Goal: Task Accomplishment & Management: Manage account settings

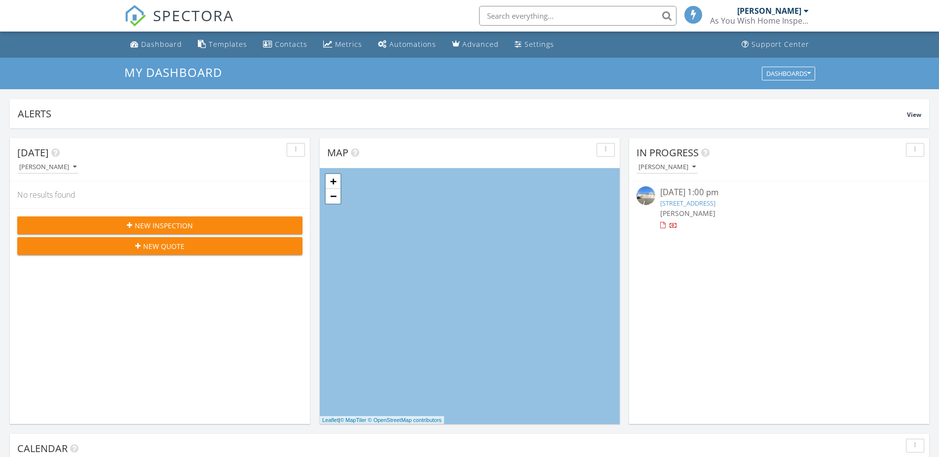
scroll to position [907, 948]
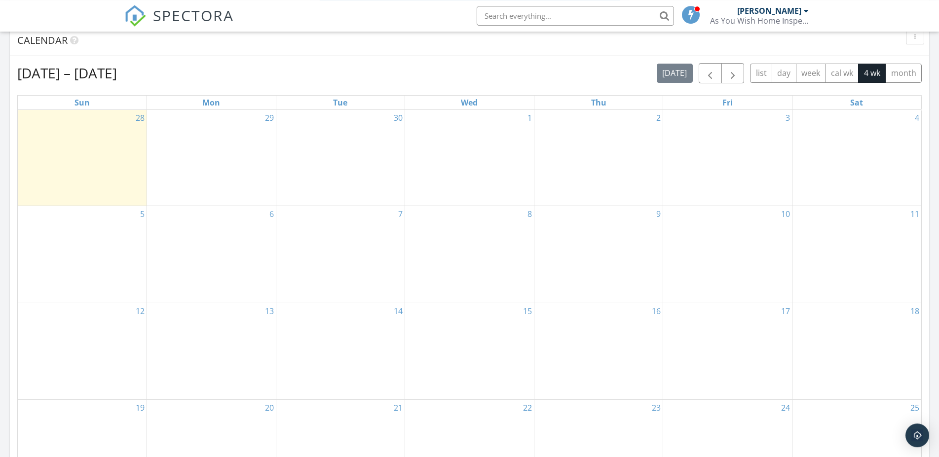
scroll to position [403, 0]
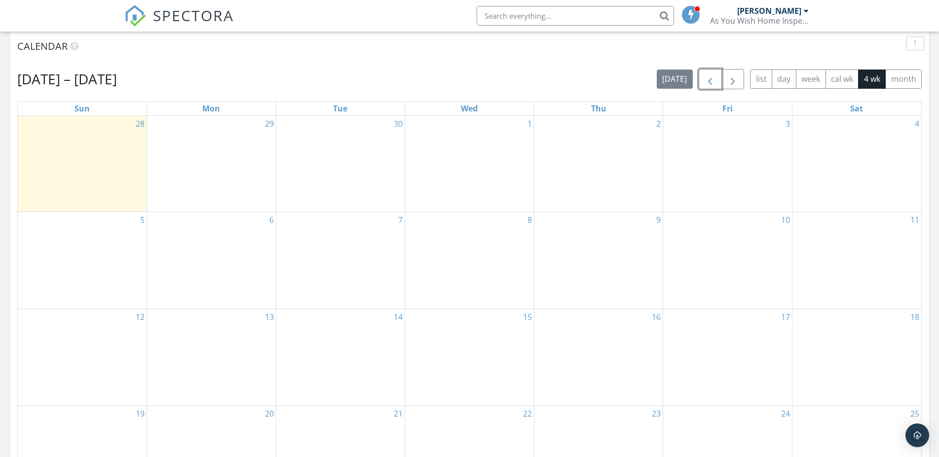
click at [706, 78] on span "button" at bounding box center [710, 80] width 12 height 12
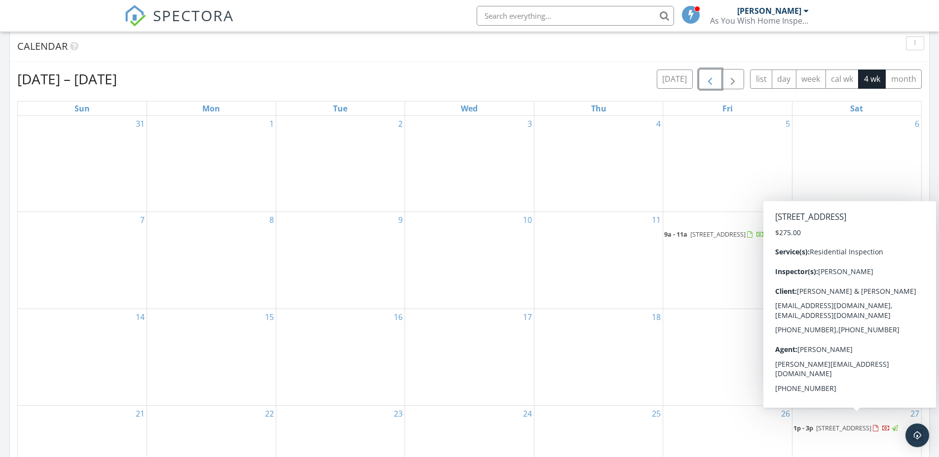
click at [862, 424] on span "105 Seaview Ct A, North Wildwood 08260" at bounding box center [843, 428] width 55 height 9
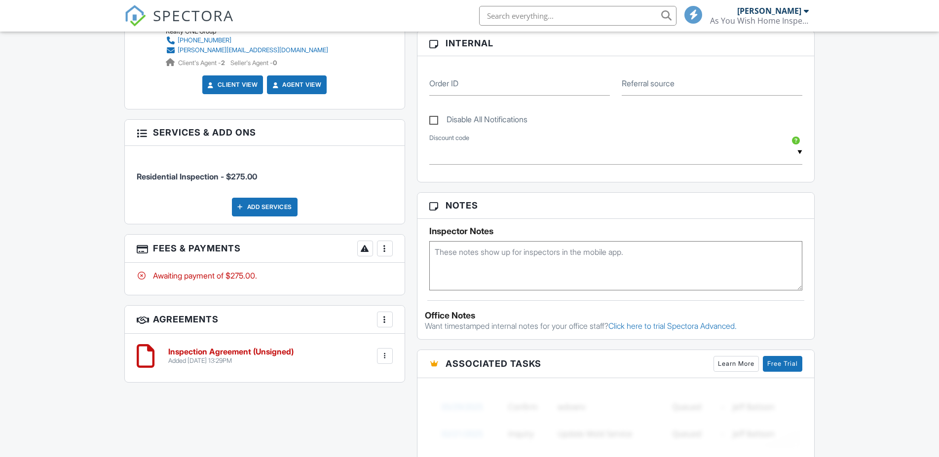
scroll to position [494, 0]
click at [386, 250] on div at bounding box center [385, 249] width 10 height 10
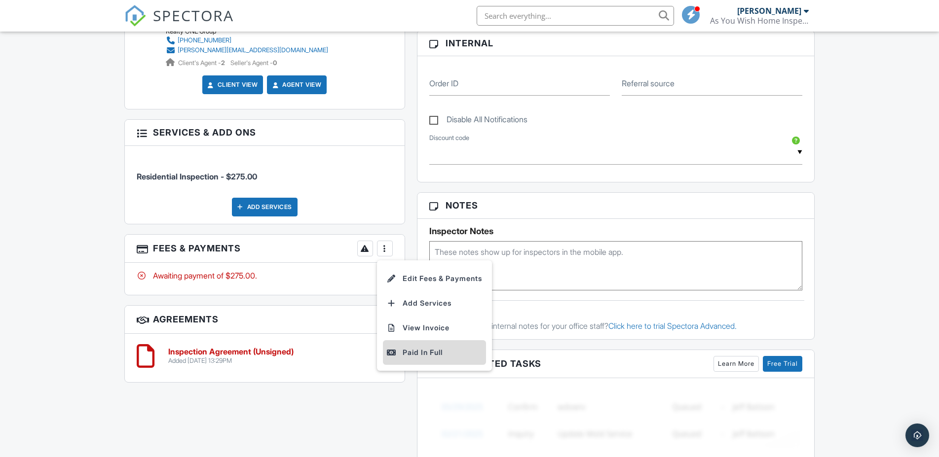
click at [425, 348] on div "Paid In Full" at bounding box center [434, 353] width 95 height 12
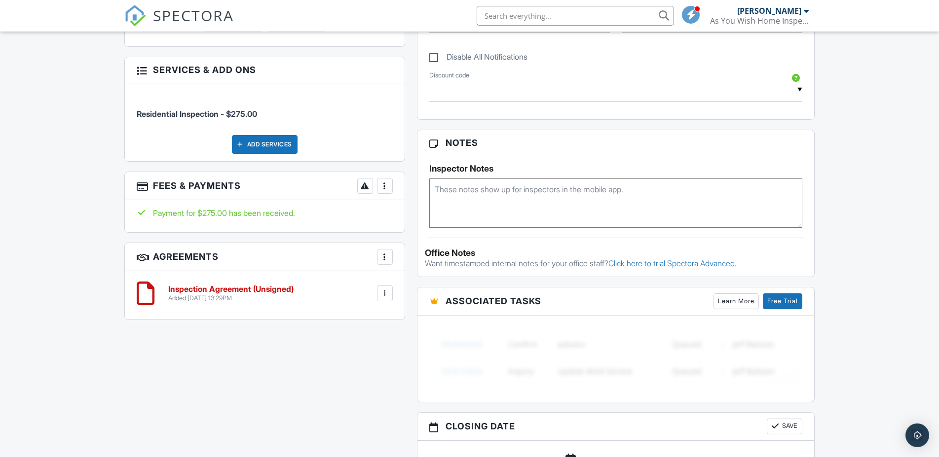
scroll to position [403, 0]
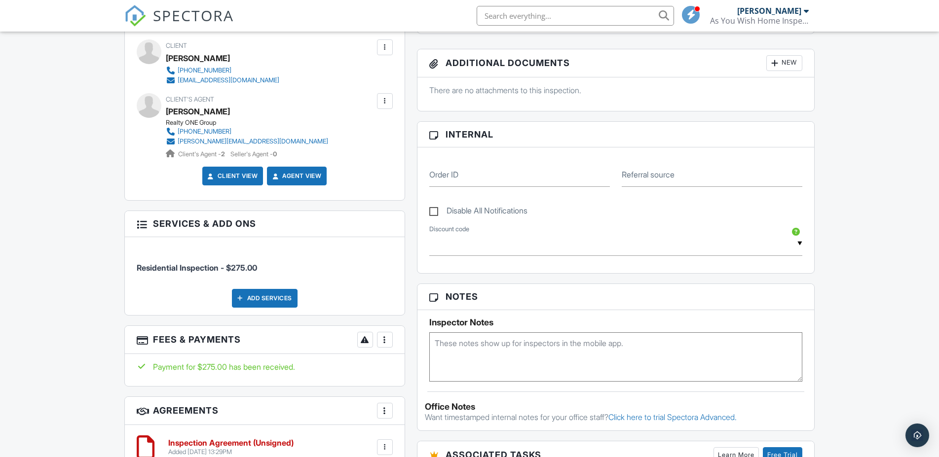
click at [260, 443] on h6 "Inspection Agreement (Unsigned)" at bounding box center [230, 443] width 125 height 9
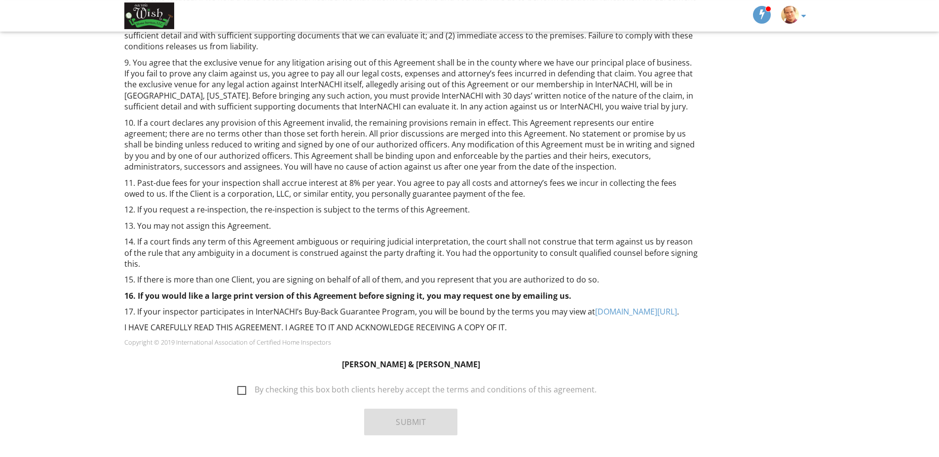
scroll to position [576, 0]
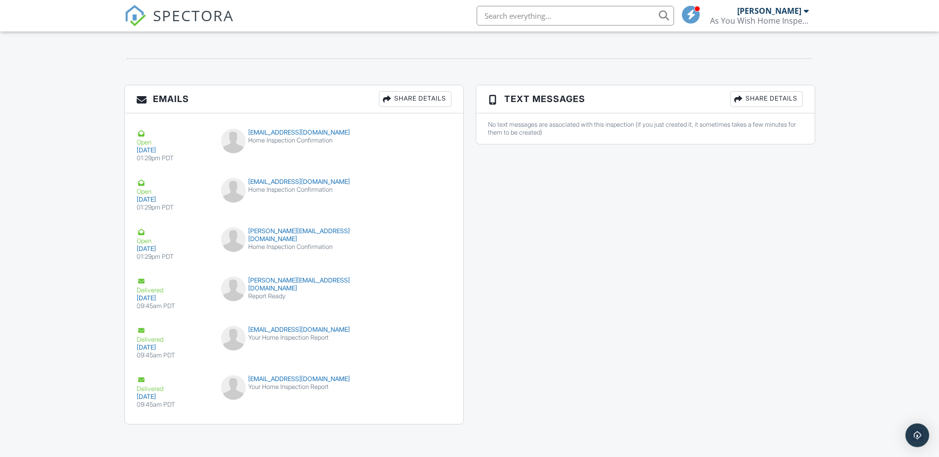
scroll to position [1095, 0]
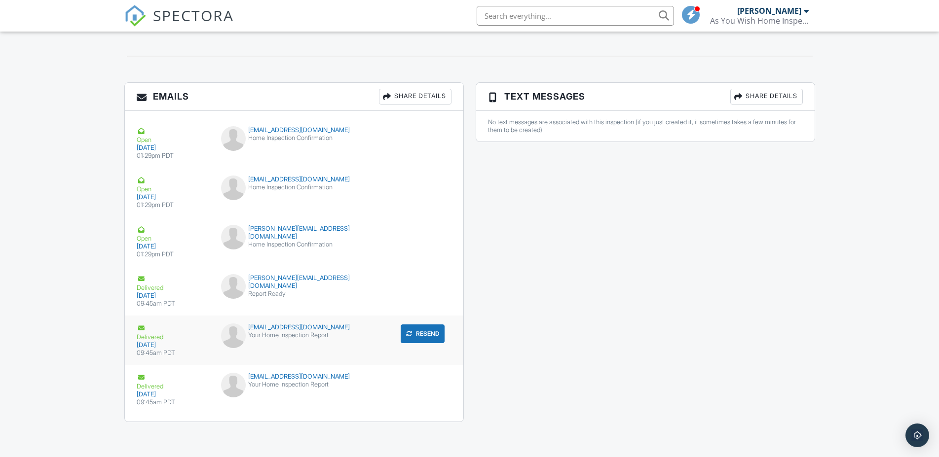
click at [297, 328] on div "[EMAIL_ADDRESS][DOMAIN_NAME]" at bounding box center [294, 328] width 146 height 8
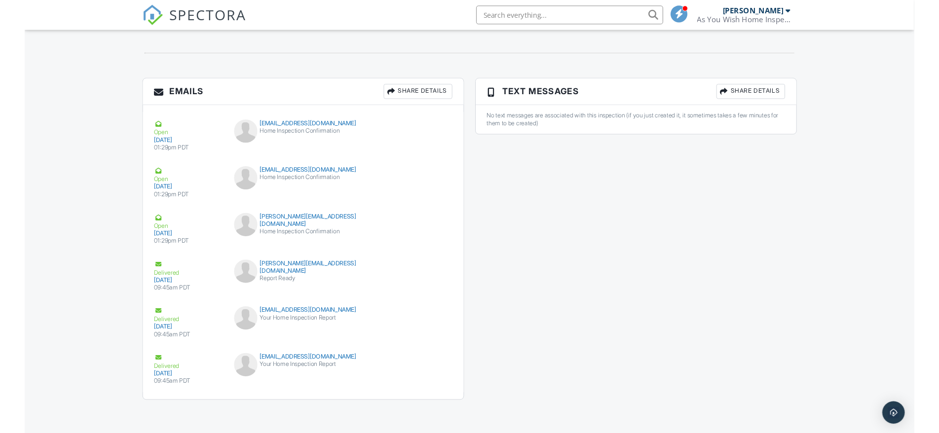
scroll to position [0, 0]
